Goal: Task Accomplishment & Management: Manage account settings

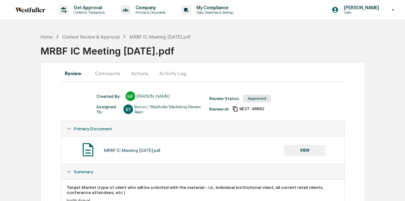
click at [116, 77] on button "Comments" at bounding box center [107, 73] width 35 height 15
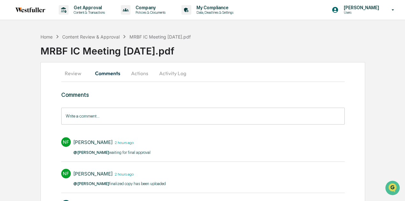
click at [78, 78] on button "Review" at bounding box center [75, 73] width 29 height 15
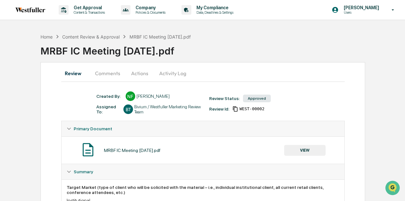
click at [304, 148] on button "VIEW" at bounding box center [304, 150] width 41 height 11
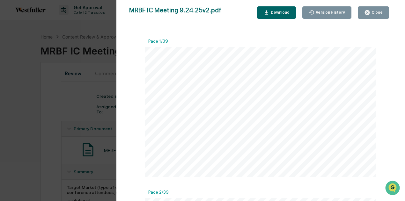
click at [314, 15] on icon "button" at bounding box center [312, 13] width 6 height 6
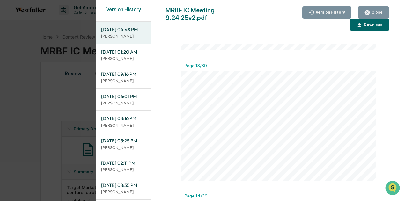
scroll to position [1554, 0]
click at [350, 19] on button "Download" at bounding box center [369, 25] width 39 height 12
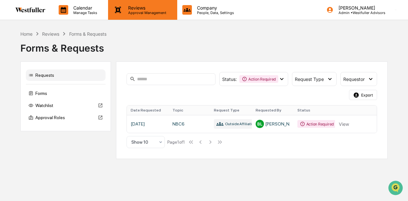
click at [137, 11] on p "Approval Management" at bounding box center [146, 13] width 47 height 4
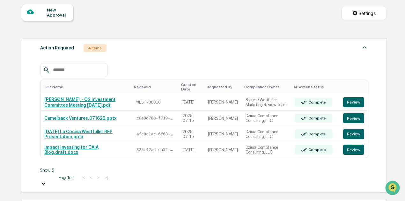
scroll to position [160, 0]
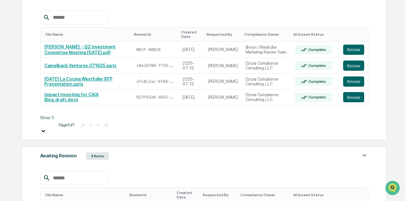
scroll to position [64, 0]
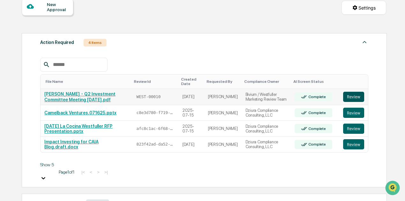
click at [355, 97] on button "Review" at bounding box center [353, 97] width 21 height 10
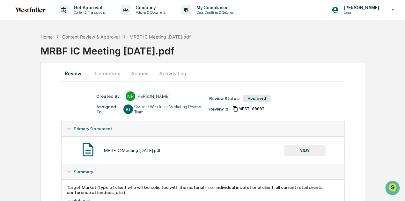
click at [131, 71] on button "Actions" at bounding box center [139, 73] width 29 height 15
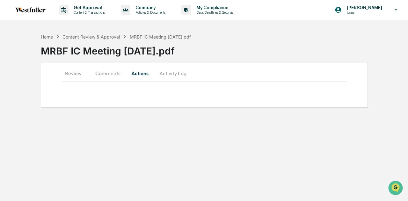
click at [98, 72] on button "Comments" at bounding box center [107, 73] width 35 height 15
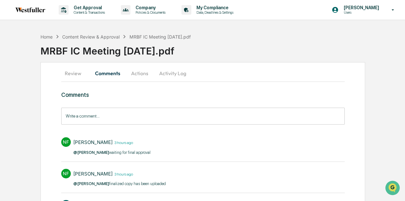
click at [145, 74] on button "Actions" at bounding box center [139, 73] width 29 height 15
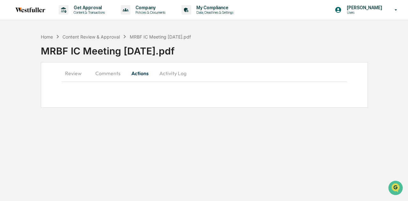
click at [160, 73] on button "Activity Log" at bounding box center [172, 73] width 37 height 15
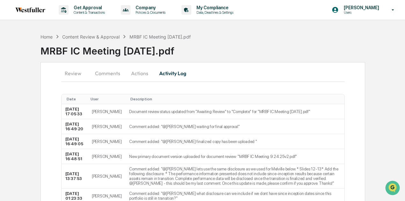
click at [139, 67] on button "Actions" at bounding box center [139, 73] width 29 height 15
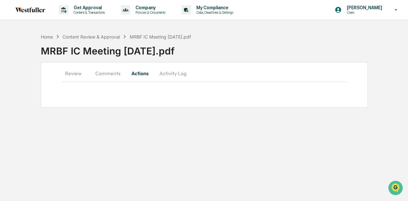
click at [166, 76] on button "Activity Log" at bounding box center [172, 73] width 37 height 15
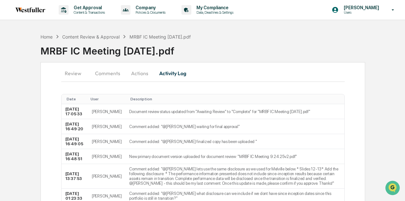
click at [108, 72] on button "Comments" at bounding box center [107, 73] width 35 height 15
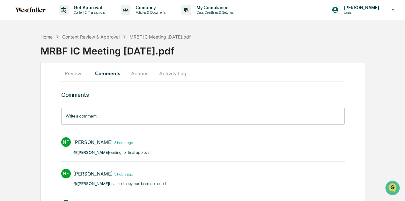
click at [164, 74] on button "Activity Log" at bounding box center [172, 73] width 37 height 15
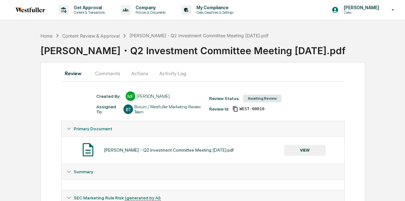
click at [113, 73] on button "Comments" at bounding box center [107, 73] width 35 height 15
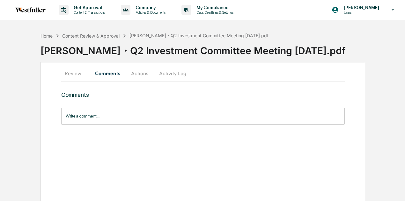
click at [128, 73] on button "Actions" at bounding box center [139, 73] width 29 height 15
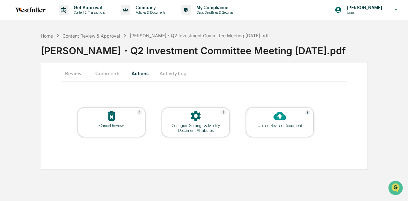
click at [160, 74] on button "Activity Log" at bounding box center [172, 73] width 37 height 15
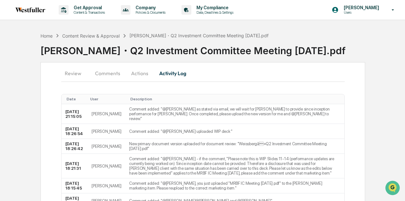
click at [143, 72] on button "Actions" at bounding box center [139, 73] width 29 height 15
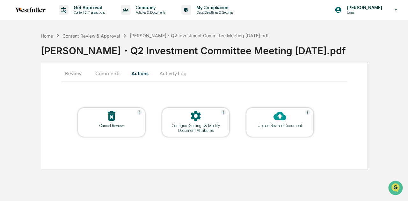
click at [129, 73] on button "Actions" at bounding box center [140, 73] width 29 height 15
click at [109, 73] on button "Comments" at bounding box center [107, 73] width 35 height 15
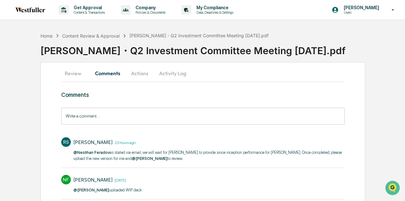
click at [68, 72] on button "Review" at bounding box center [75, 73] width 29 height 15
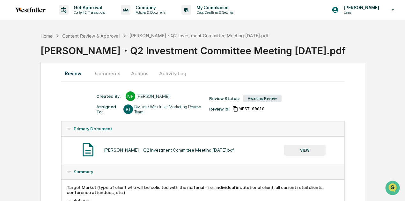
click at [119, 71] on button "Comments" at bounding box center [107, 73] width 35 height 15
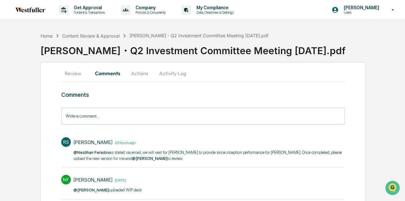
click at [143, 72] on button "Actions" at bounding box center [139, 73] width 29 height 15
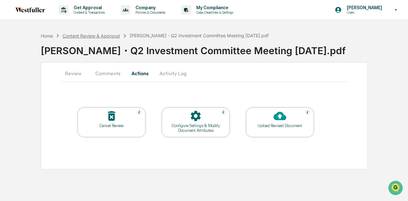
click at [93, 33] on div "Content Review & Approval" at bounding box center [91, 35] width 57 height 5
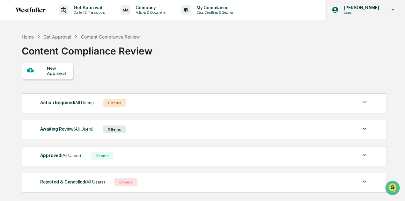
click at [381, 11] on p "Users" at bounding box center [361, 12] width 44 height 4
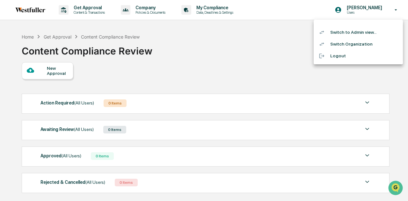
click at [363, 35] on li "Switch to Admin view..." at bounding box center [358, 32] width 89 height 12
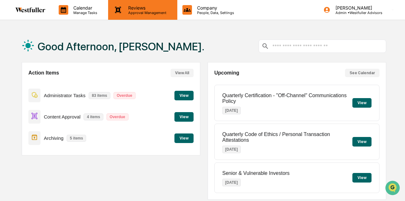
click at [124, 11] on p "Approval Management" at bounding box center [146, 13] width 47 height 4
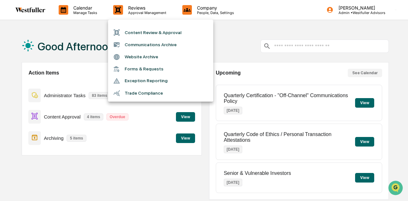
click at [129, 29] on li "Content Review & Approval" at bounding box center [160, 32] width 105 height 12
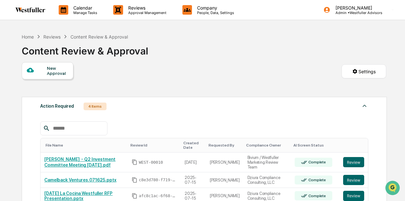
scroll to position [64, 0]
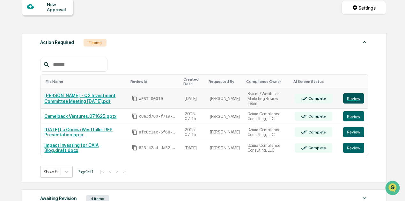
click at [354, 99] on button "Review" at bounding box center [353, 98] width 21 height 10
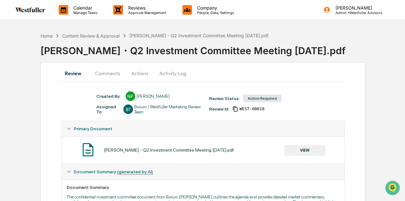
click at [137, 74] on button "Actions" at bounding box center [139, 73] width 29 height 15
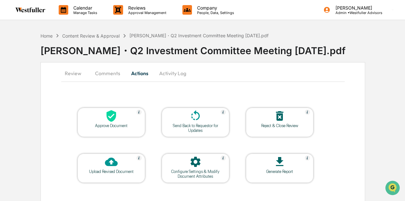
click at [167, 76] on button "Activity Log" at bounding box center [172, 73] width 37 height 15
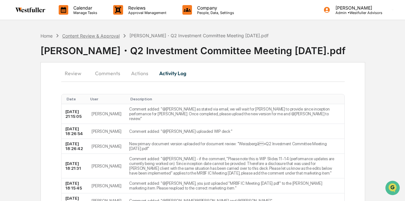
click at [113, 37] on div "Content Review & Approval" at bounding box center [90, 35] width 57 height 5
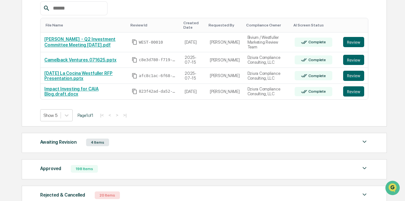
scroll to position [128, 0]
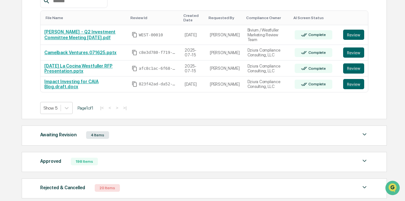
click at [123, 156] on div "Approved 198 Items File Name Review Id Created Date Requested By Compliance Own…" at bounding box center [204, 162] width 365 height 20
click at [124, 160] on div "Approved 198 Items" at bounding box center [204, 161] width 328 height 9
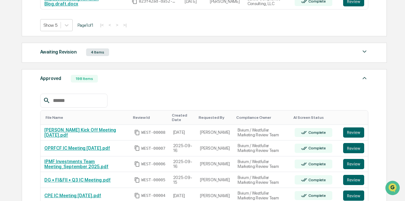
scroll to position [223, 0]
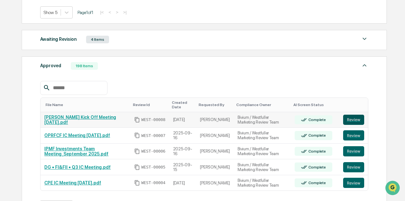
click at [355, 122] on button "Review" at bounding box center [353, 120] width 21 height 10
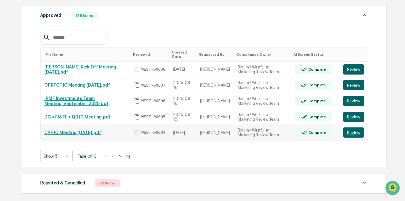
scroll to position [287, 0]
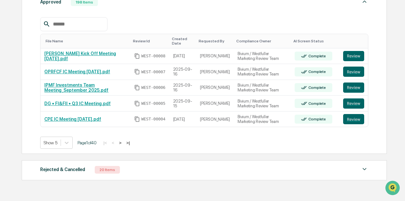
click at [82, 27] on input "text" at bounding box center [77, 24] width 54 height 8
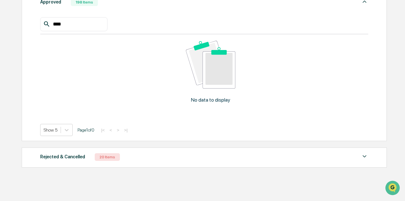
click at [78, 27] on input "****" at bounding box center [77, 24] width 54 height 8
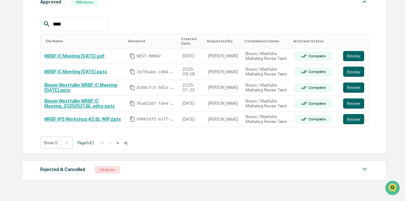
type input "****"
drag, startPoint x: 125, startPoint y: 15, endPoint x: 115, endPoint y: 66, distance: 51.4
click at [125, 15] on div "**** File Name Review Id Created Date Requested By Compliance Owner AI Screen S…" at bounding box center [204, 79] width 328 height 142
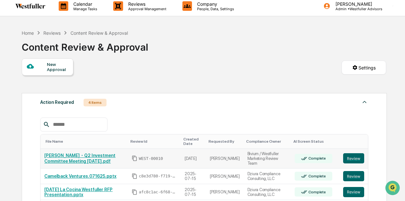
scroll to position [0, 0]
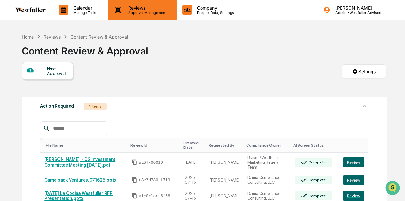
click at [132, 5] on div "Reviews Approval Management" at bounding box center [142, 10] width 69 height 20
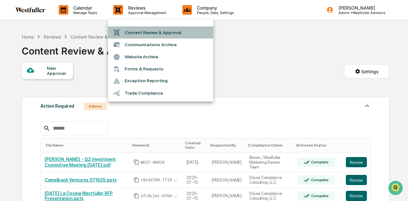
click at [140, 31] on li "Content Review & Approval" at bounding box center [160, 32] width 105 height 12
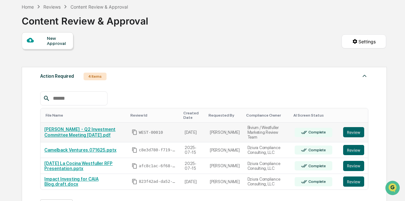
scroll to position [32, 0]
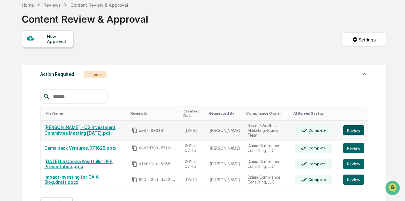
click at [355, 129] on button "Review" at bounding box center [353, 130] width 21 height 10
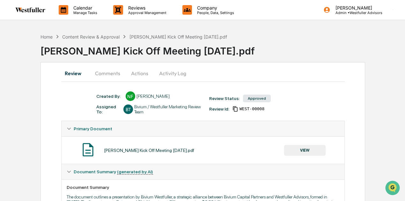
click at [181, 70] on button "Activity Log" at bounding box center [172, 73] width 37 height 15
